Goal: Navigation & Orientation: Find specific page/section

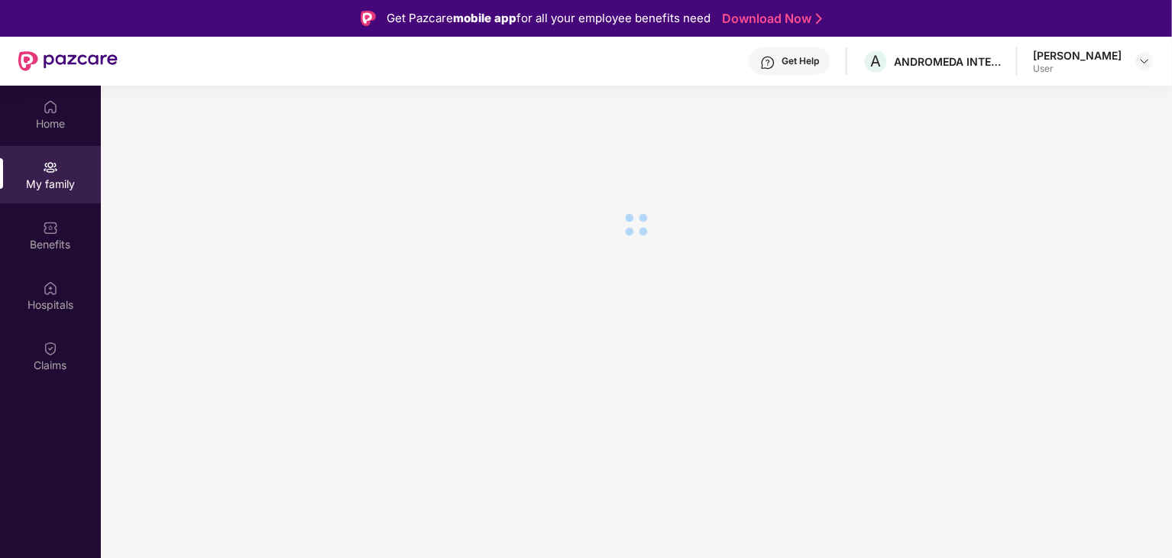
scroll to position [86, 0]
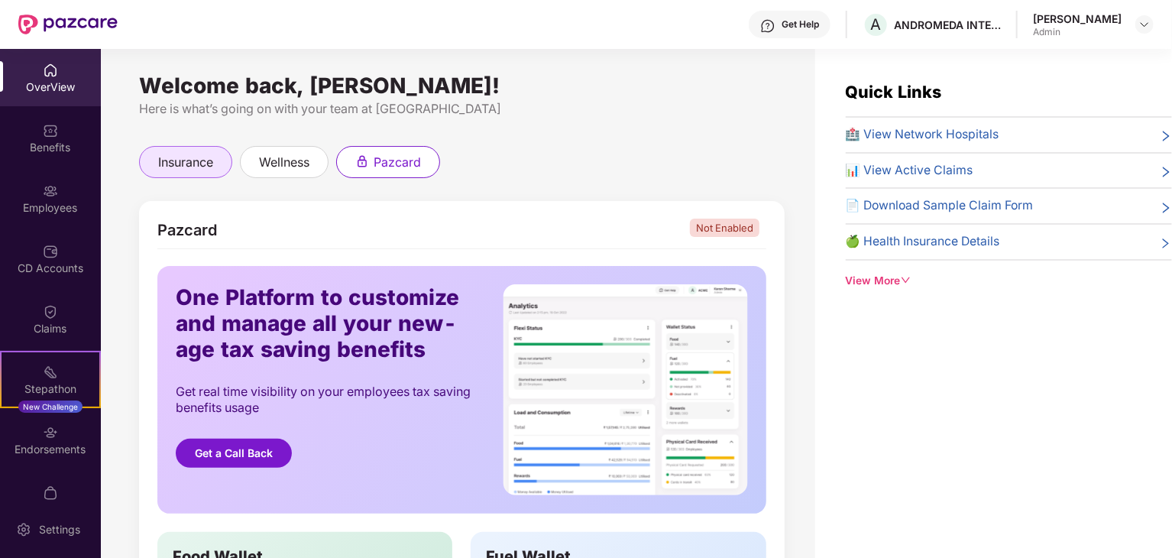
click at [223, 165] on div "insurance" at bounding box center [185, 162] width 93 height 32
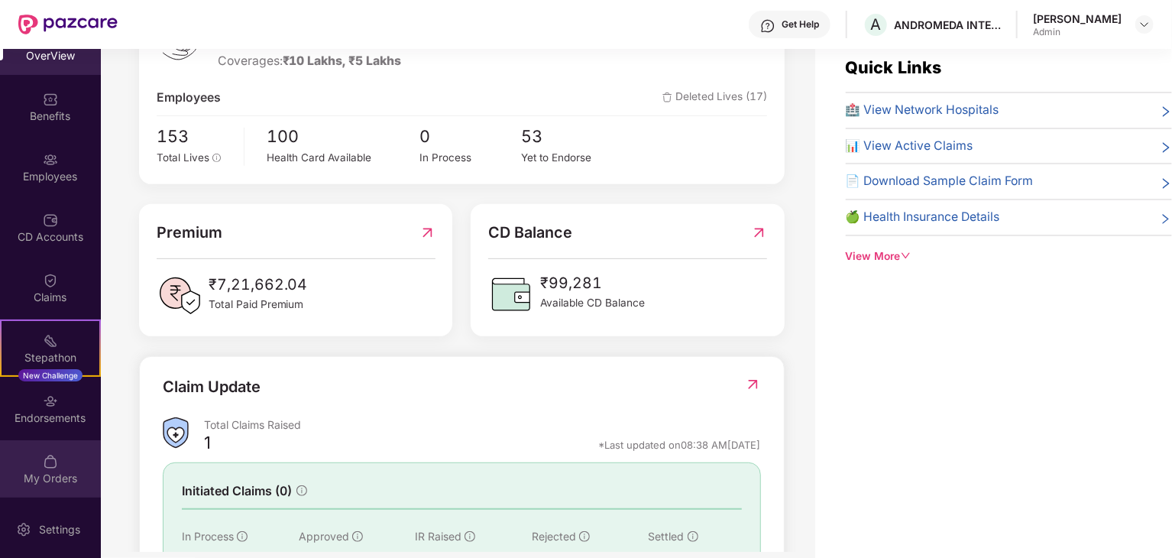
scroll to position [49, 0]
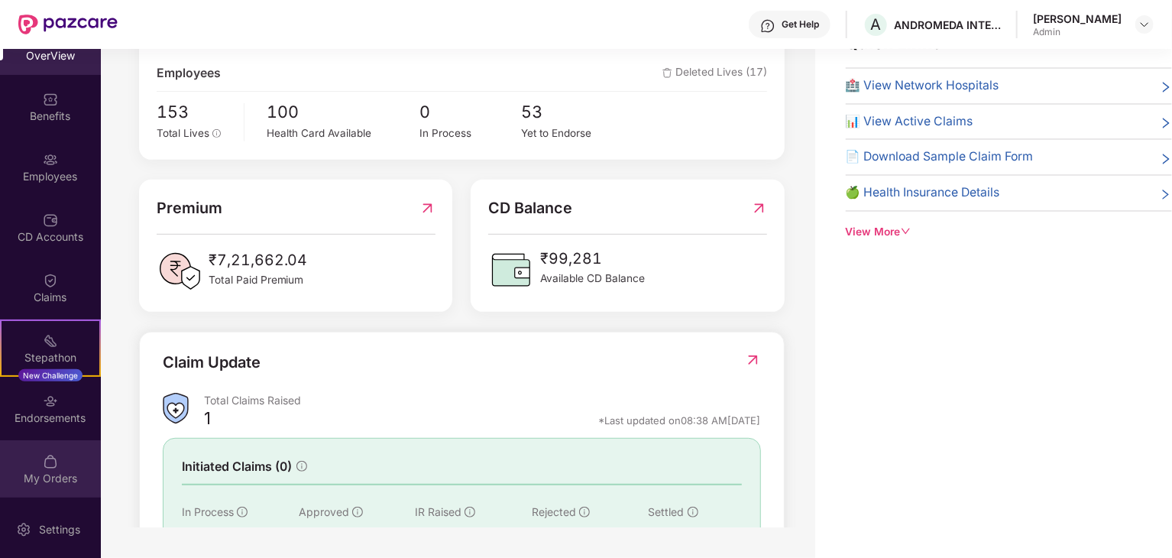
click at [60, 492] on div "My Orders" at bounding box center [50, 468] width 101 height 57
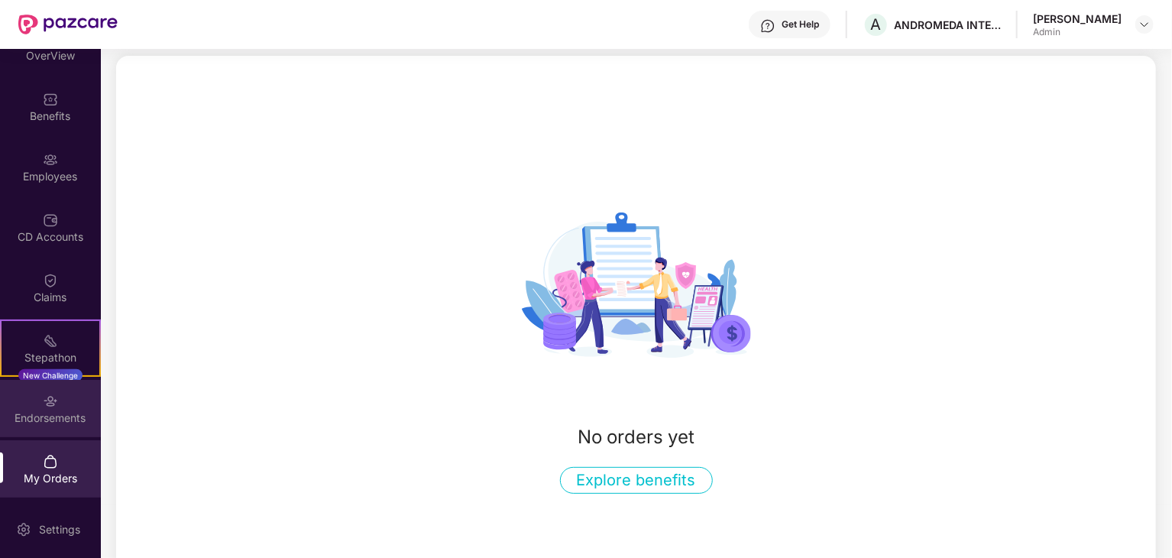
click at [75, 393] on div "Endorsements" at bounding box center [50, 408] width 101 height 57
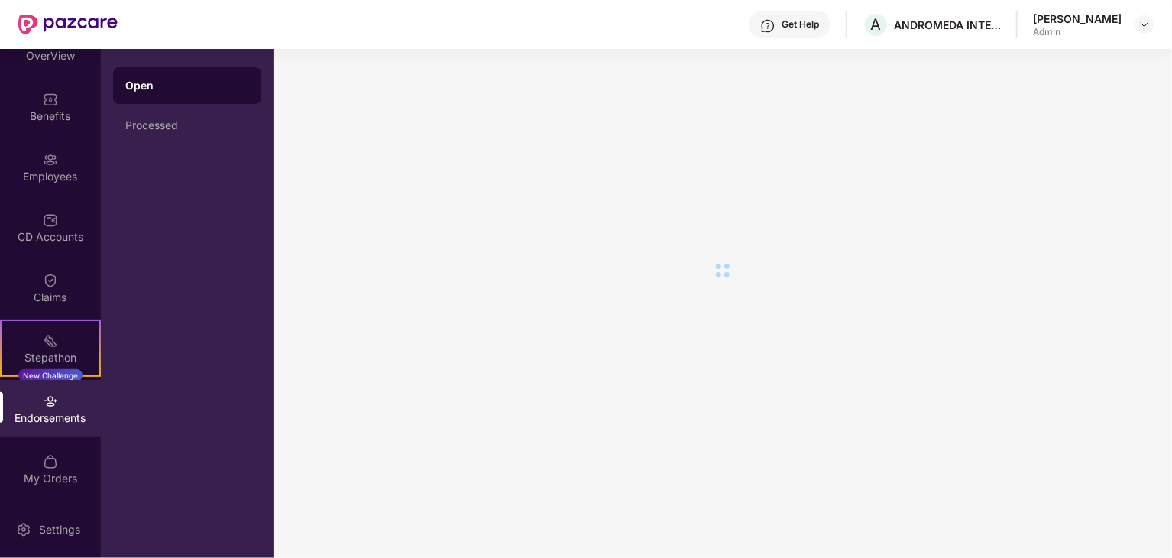
scroll to position [0, 0]
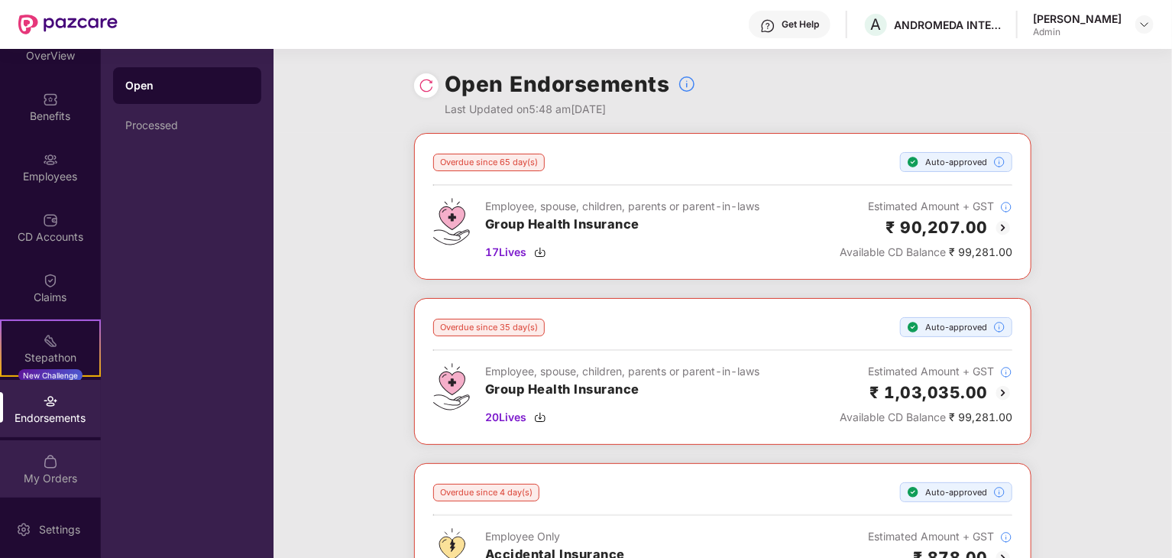
click at [27, 468] on div "My Orders" at bounding box center [50, 468] width 101 height 57
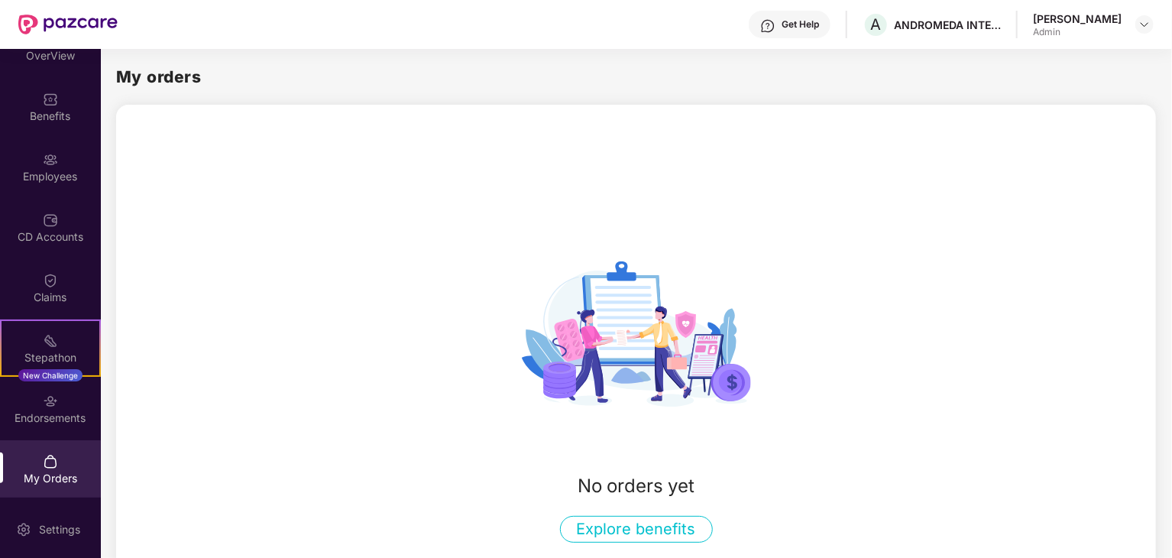
click at [661, 529] on button "Explore benefits" at bounding box center [636, 529] width 153 height 27
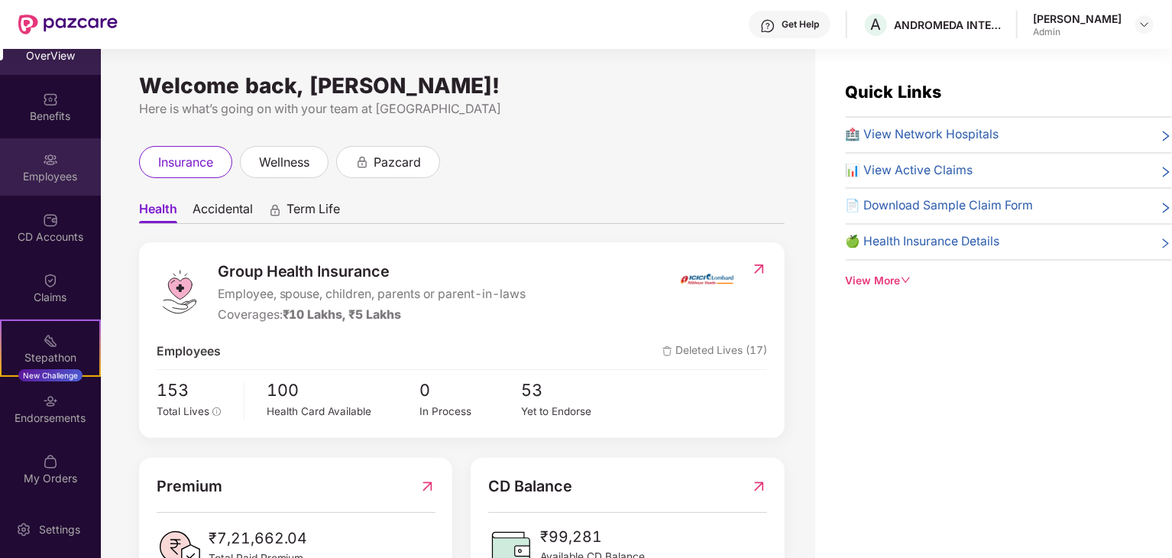
click at [50, 144] on div "Employees" at bounding box center [50, 166] width 101 height 57
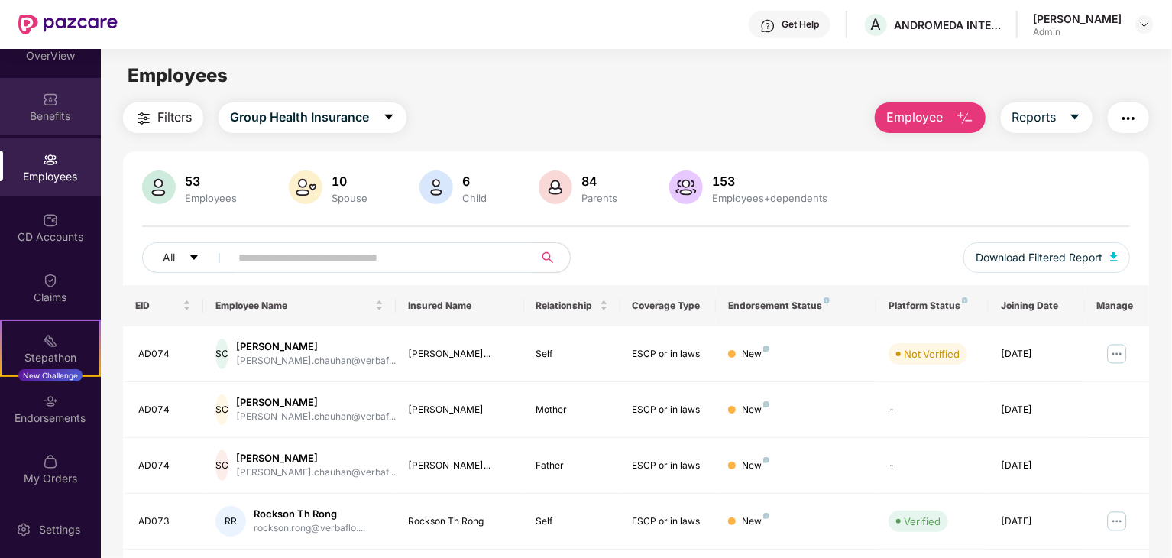
click at [41, 111] on div "Benefits" at bounding box center [50, 115] width 101 height 15
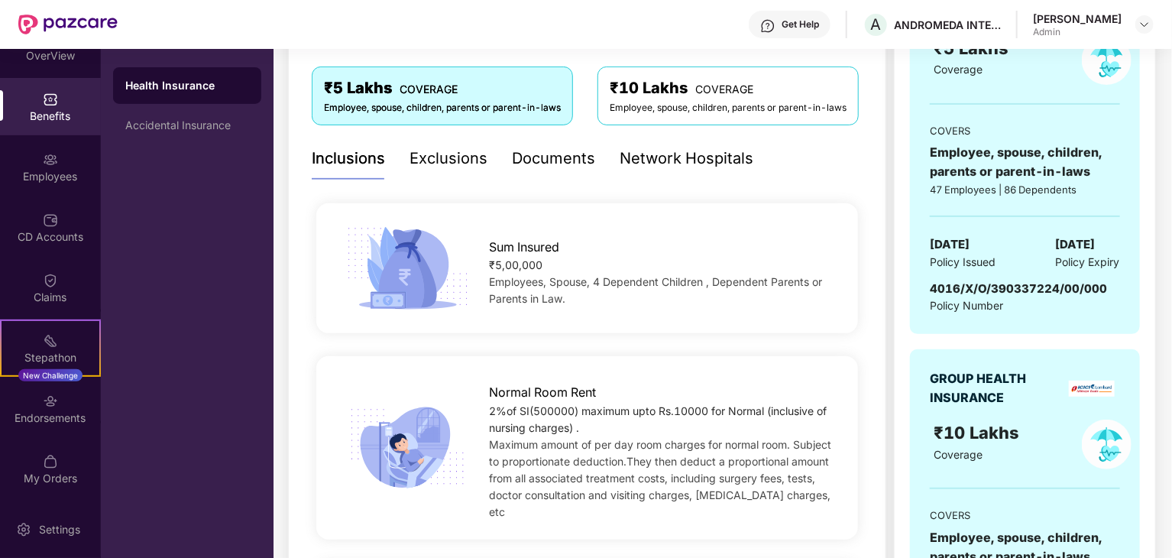
scroll to position [306, 0]
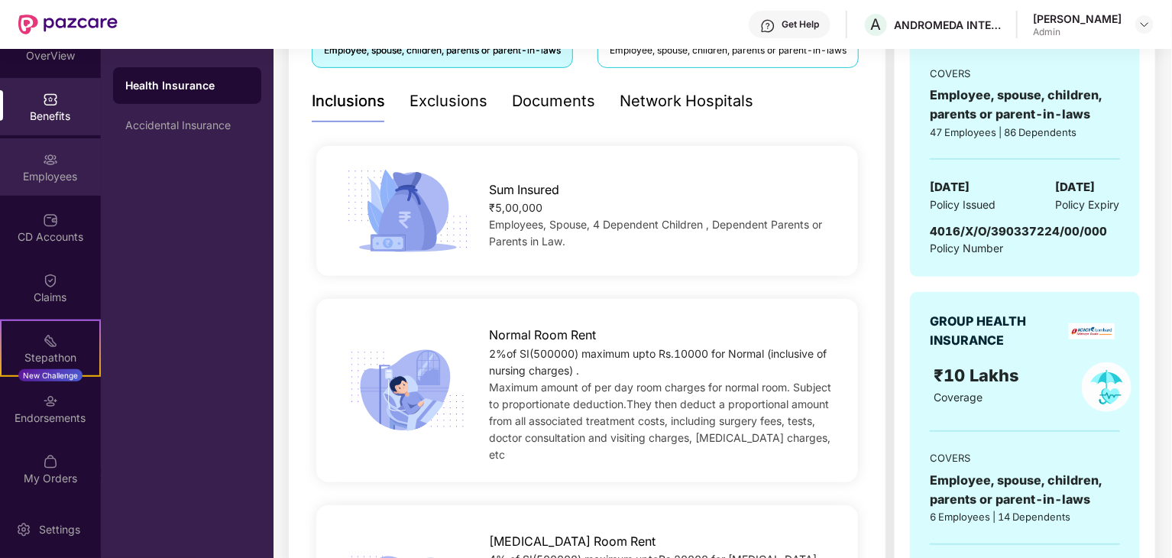
click at [63, 139] on div "Employees" at bounding box center [50, 166] width 101 height 57
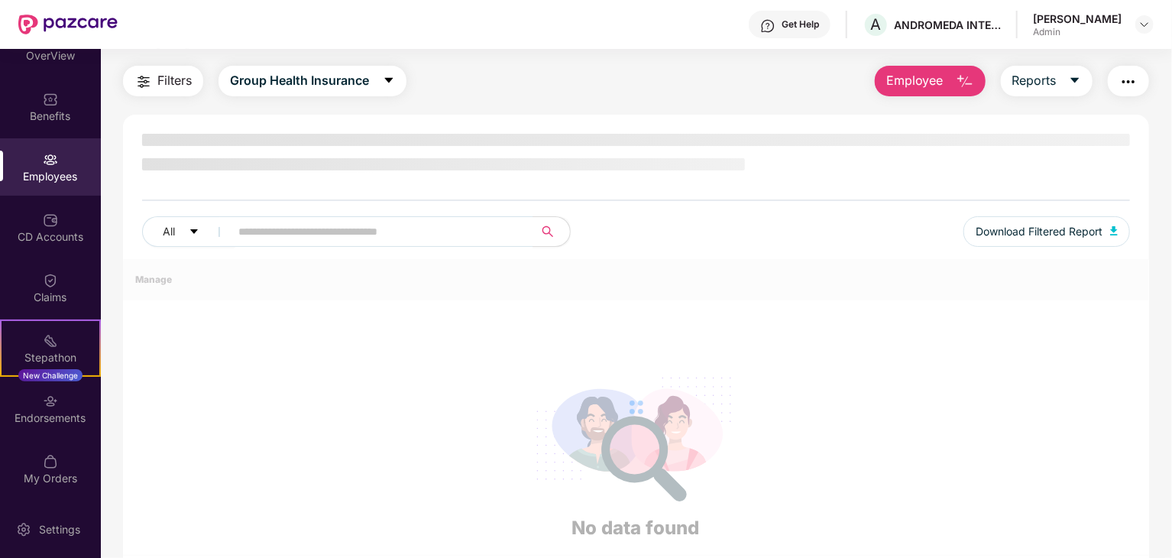
scroll to position [0, 0]
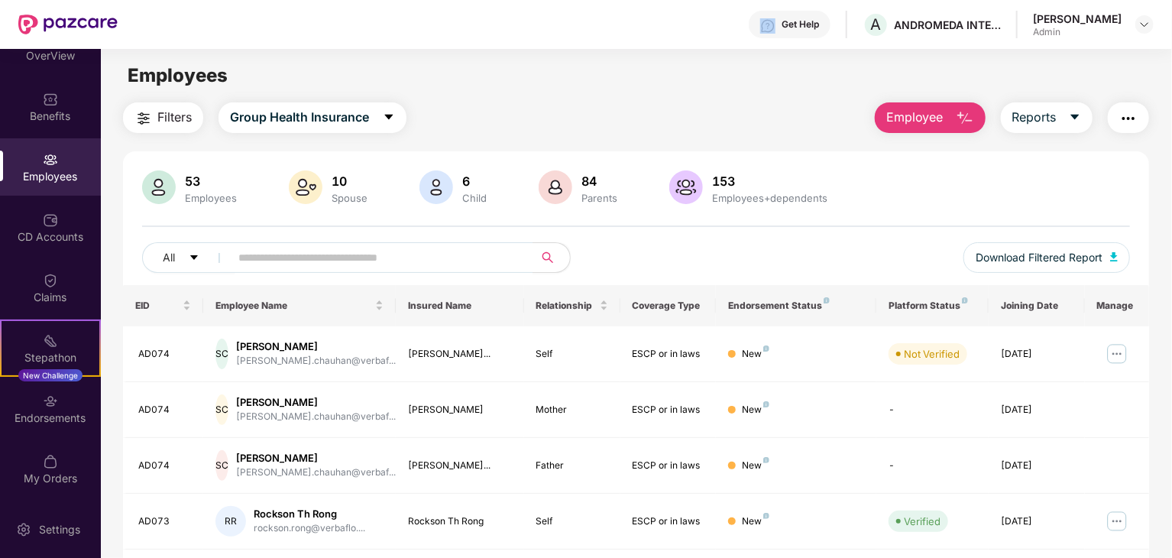
click at [793, 17] on div "Get Help" at bounding box center [790, 24] width 82 height 27
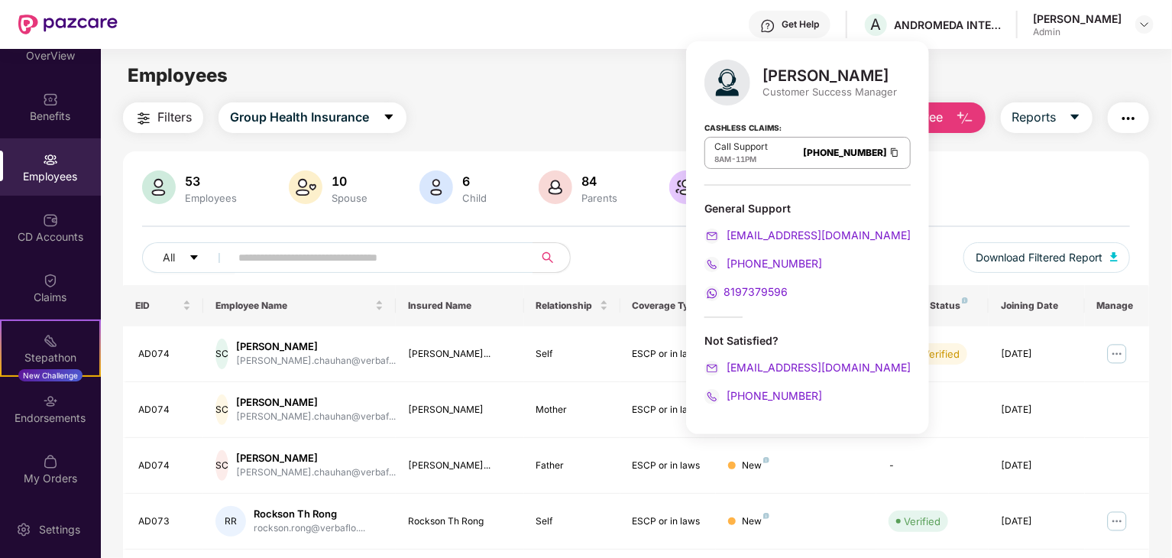
click at [564, 74] on div "Employees" at bounding box center [636, 75] width 1070 height 29
